Goal: Task Accomplishment & Management: Complete application form

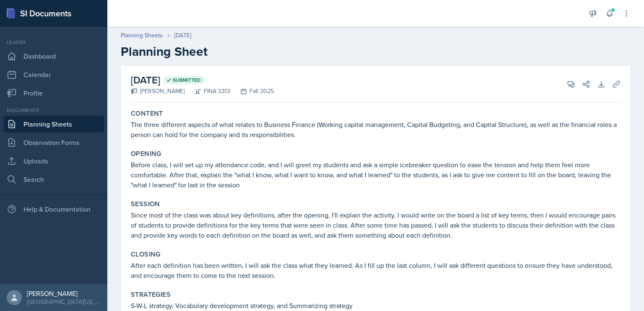
click at [59, 124] on link "Planning Sheets" at bounding box center [53, 124] width 101 height 17
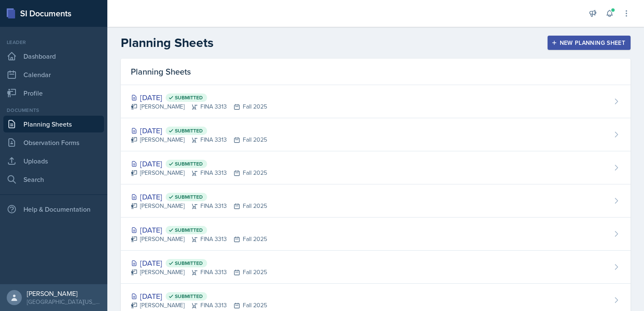
click at [567, 48] on button "New Planning Sheet" at bounding box center [588, 43] width 83 height 14
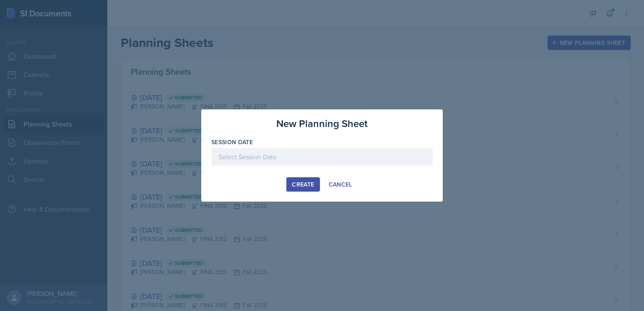
click at [275, 155] on div at bounding box center [321, 157] width 221 height 18
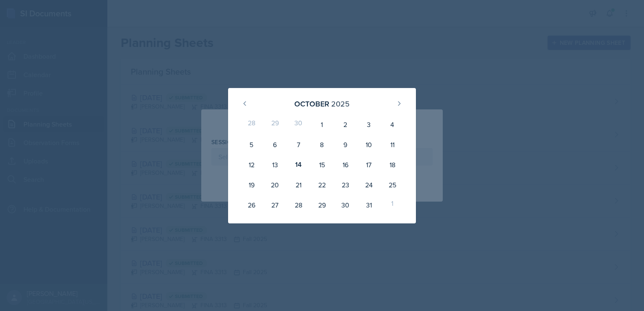
click at [323, 159] on div "15" at bounding box center [321, 165] width 23 height 20
type input "[DATE]"
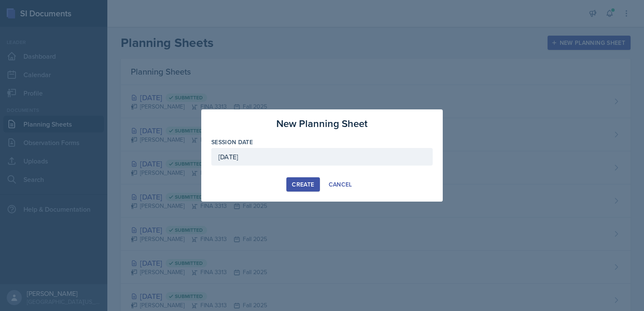
click at [290, 186] on button "Create" at bounding box center [302, 184] width 33 height 14
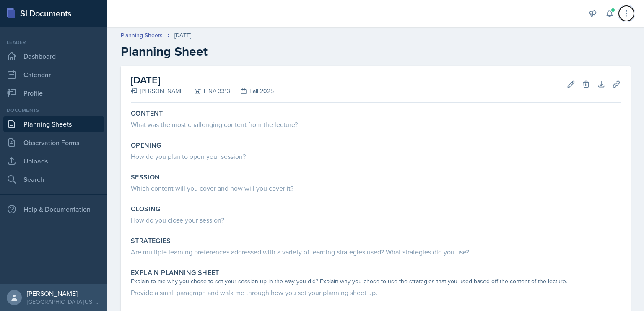
click at [625, 11] on icon at bounding box center [626, 13] width 8 height 8
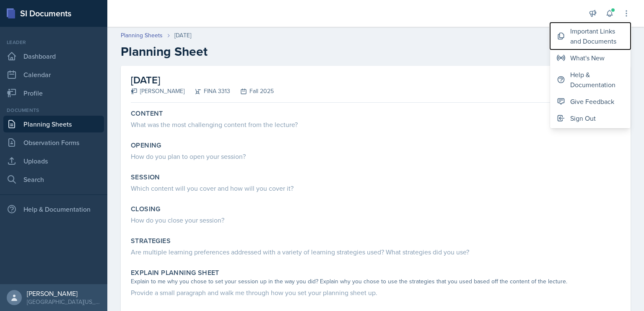
click at [607, 44] on div "Important Links and Documents" at bounding box center [597, 36] width 54 height 20
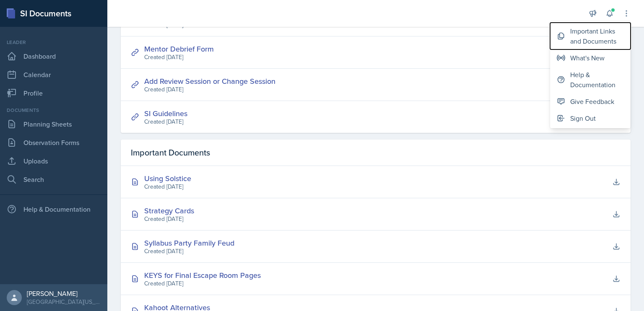
scroll to position [184, 0]
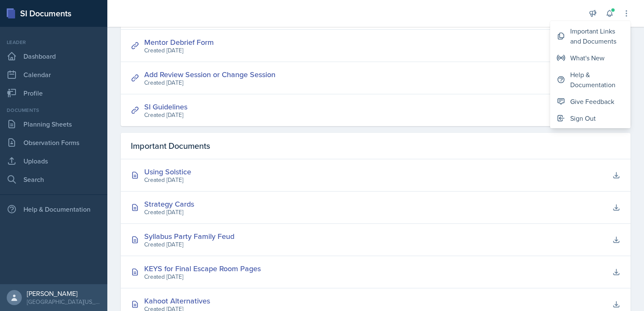
click at [179, 106] on link "SI Guidelines" at bounding box center [165, 106] width 43 height 10
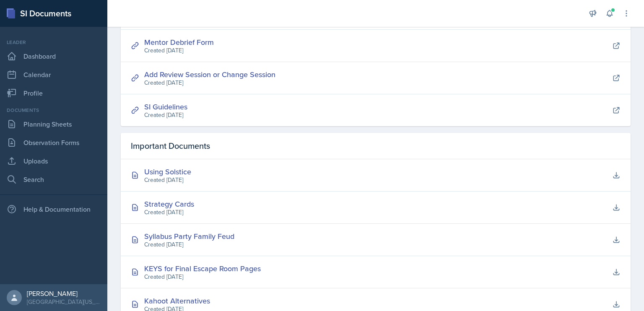
scroll to position [277, 0]
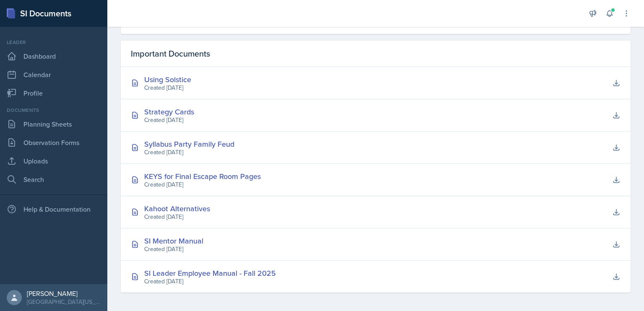
click at [181, 109] on div "Strategy Cards" at bounding box center [169, 111] width 50 height 11
click at [60, 128] on link "Planning Sheets" at bounding box center [53, 124] width 101 height 17
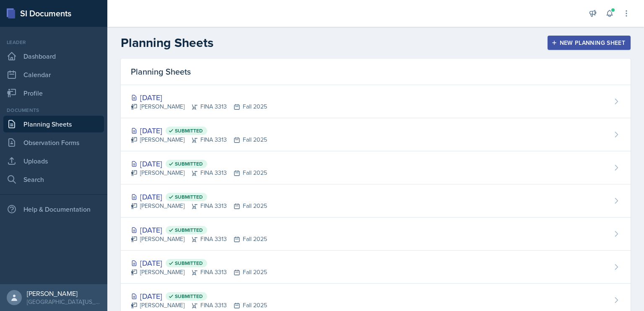
click at [166, 97] on div "[DATE]" at bounding box center [199, 97] width 136 height 11
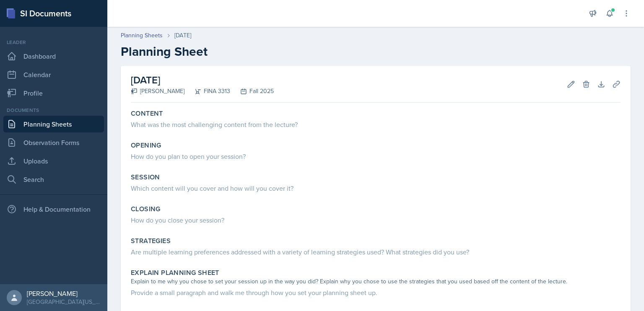
click at [261, 124] on div "What was the most challenging content from the lecture?" at bounding box center [376, 124] width 490 height 10
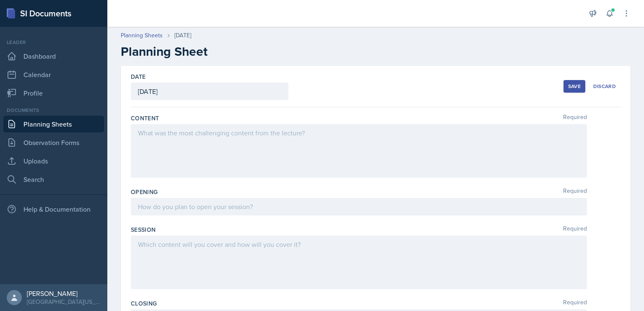
click at [271, 137] on div at bounding box center [359, 151] width 456 height 54
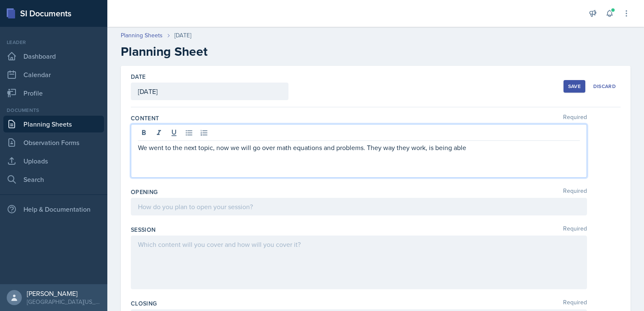
click at [383, 148] on p "We went to the next topic, now we will go over math equations and problems. The…" at bounding box center [359, 147] width 442 height 10
click at [477, 146] on p "We went to the next topic, now we will go over math equations and problems. The…" at bounding box center [359, 147] width 442 height 10
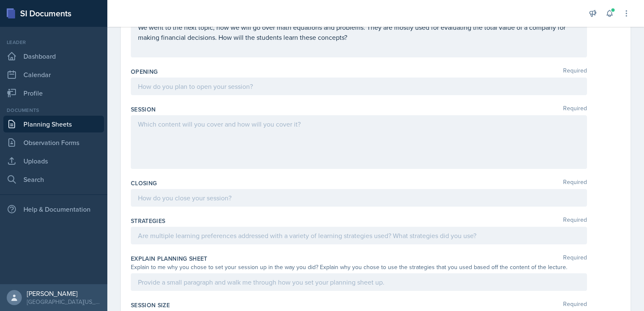
click at [315, 78] on div at bounding box center [359, 87] width 456 height 18
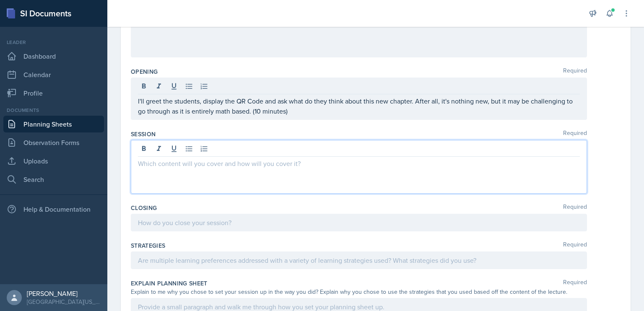
click at [224, 150] on div at bounding box center [359, 167] width 456 height 54
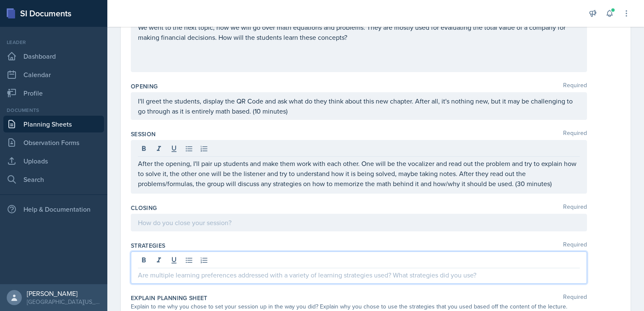
click at [228, 263] on div at bounding box center [359, 267] width 456 height 32
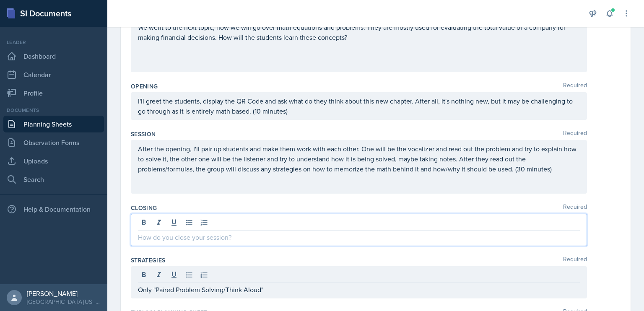
click at [204, 232] on p at bounding box center [359, 237] width 442 height 10
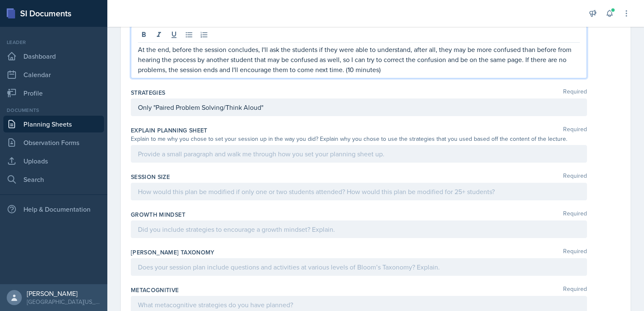
click at [322, 155] on p at bounding box center [359, 154] width 442 height 10
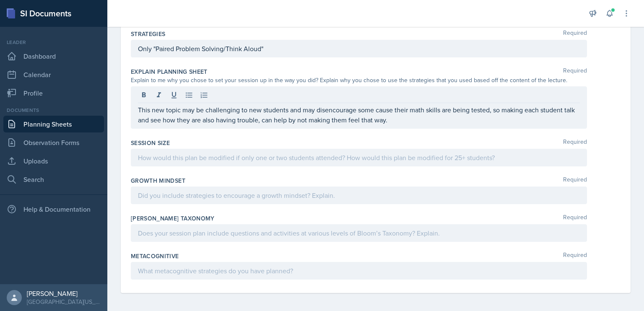
click at [316, 166] on div "Session Size Required" at bounding box center [376, 154] width 490 height 38
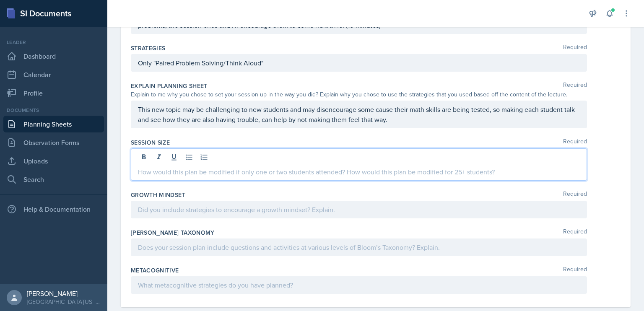
click at [316, 167] on p at bounding box center [359, 172] width 442 height 10
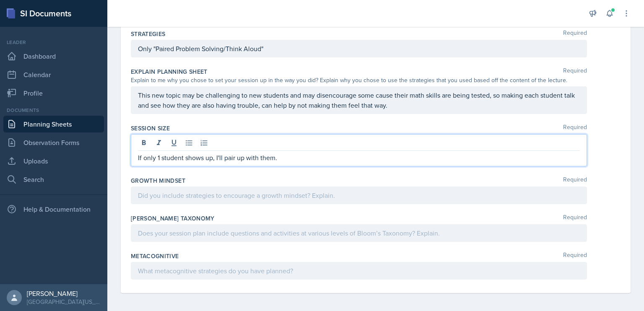
click at [212, 158] on p "If only 1 student shows up, I'll pair up with them." at bounding box center [359, 158] width 442 height 10
click at [365, 158] on p "If only 1 student shows up or an odd numberof students, I'll pair up with them." at bounding box center [359, 158] width 442 height 10
click at [329, 188] on div at bounding box center [359, 196] width 456 height 18
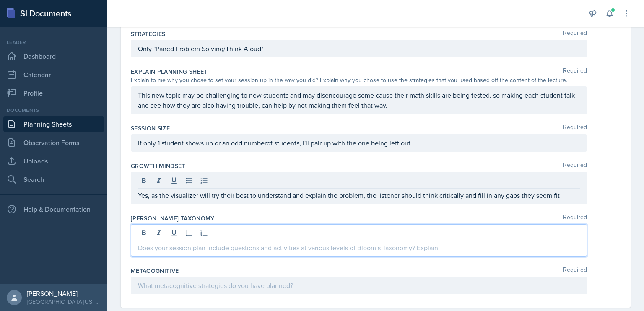
click at [292, 234] on div at bounding box center [359, 240] width 456 height 32
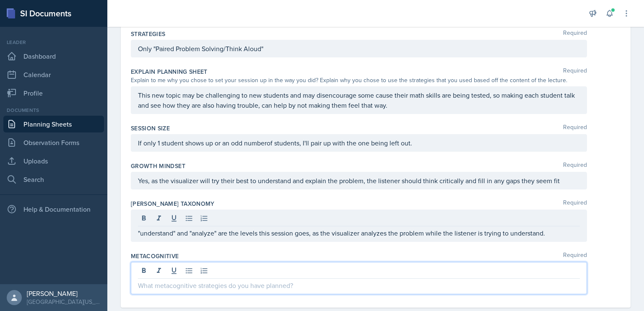
click at [199, 273] on div at bounding box center [359, 278] width 456 height 32
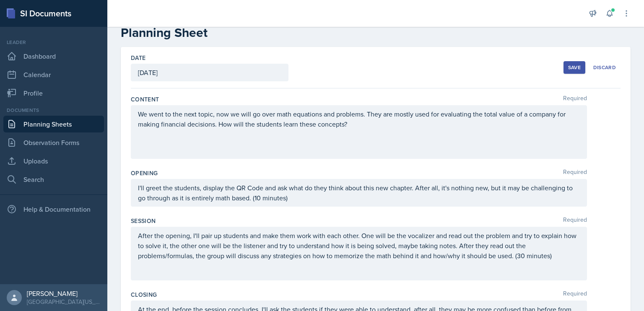
scroll to position [0, 0]
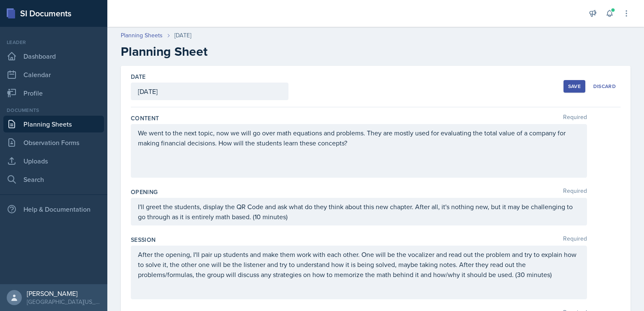
click at [557, 88] on div "Date [DATE] [DATE] 28 29 30 1 2 3 4 5 6 7 8 9 10 11 12 13 14 15 16 17 18 19 20 …" at bounding box center [376, 86] width 490 height 41
click at [568, 88] on div "Save" at bounding box center [574, 86] width 13 height 7
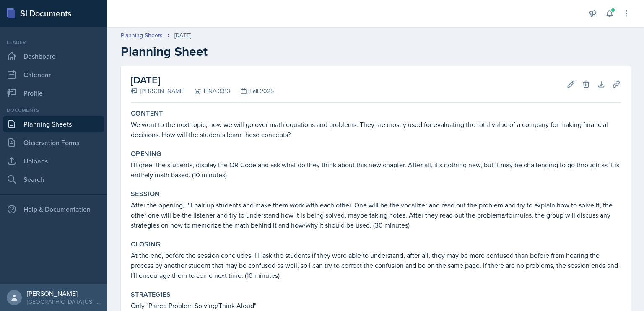
click at [315, 59] on h2 "Planning Sheet" at bounding box center [376, 51] width 510 height 15
click at [311, 63] on header "Planning Sheets [DATE] Planning Sheet" at bounding box center [375, 45] width 536 height 45
